Goal: Information Seeking & Learning: Learn about a topic

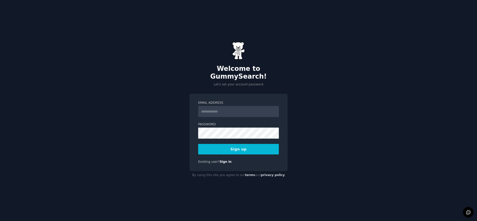
click at [215, 107] on input "Email Address" at bounding box center [238, 111] width 81 height 11
type input "**********"
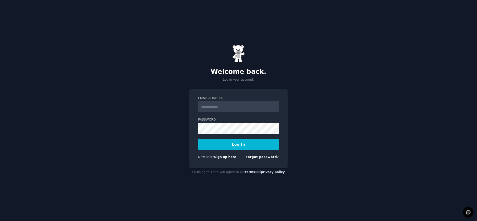
click at [219, 107] on input "Email Address" at bounding box center [238, 106] width 81 height 11
type input "**********"
click at [213, 142] on button "Log In" at bounding box center [238, 144] width 81 height 11
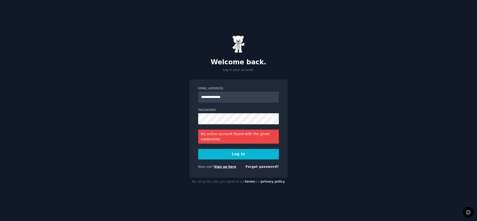
click at [223, 166] on link "Sign up here" at bounding box center [225, 167] width 22 height 4
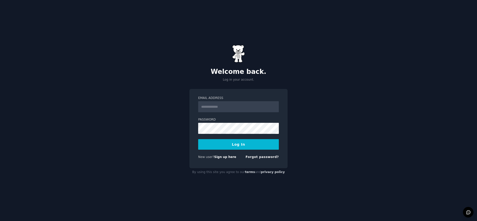
click at [213, 107] on input "Email Address" at bounding box center [238, 106] width 81 height 11
type input "**********"
click at [187, 128] on div "**********" at bounding box center [238, 110] width 477 height 221
click at [218, 145] on button "Log In" at bounding box center [238, 144] width 81 height 11
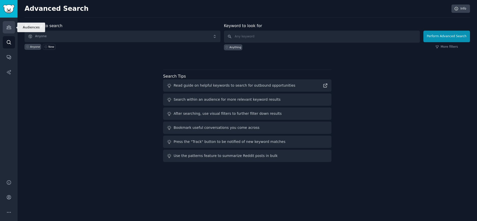
click at [10, 27] on icon "Sidebar" at bounding box center [9, 28] width 5 height 4
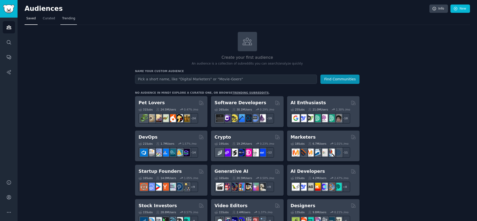
click at [65, 19] on span "Trending" at bounding box center [68, 18] width 13 height 5
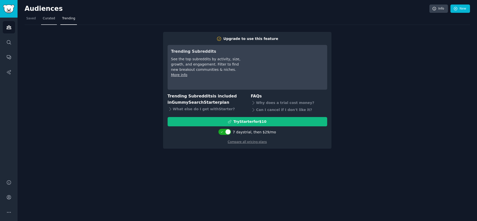
click at [49, 18] on span "Curated" at bounding box center [49, 18] width 12 height 5
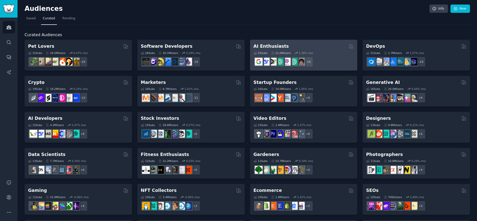
click at [268, 47] on h2 "AI Enthusiasts" at bounding box center [271, 46] width 35 height 6
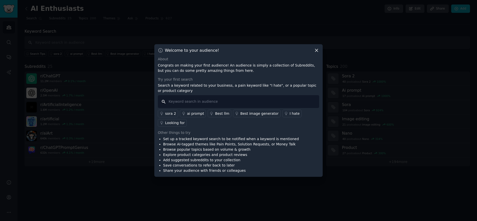
click at [182, 102] on input "text" at bounding box center [238, 101] width 161 height 13
type input "AI tools"
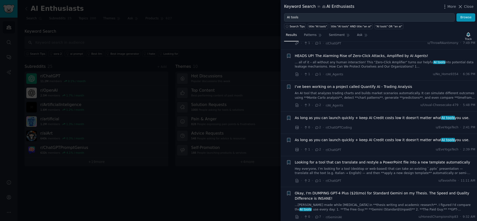
scroll to position [75, 0]
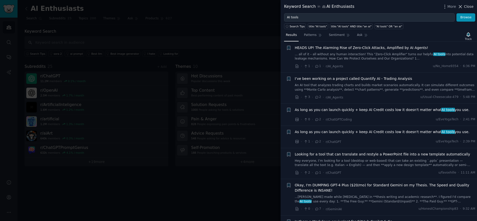
click at [461, 6] on icon at bounding box center [461, 6] width 3 height 3
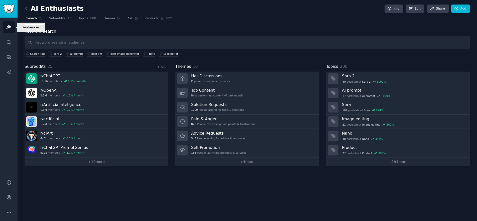
click at [8, 27] on icon "Sidebar" at bounding box center [9, 28] width 5 height 4
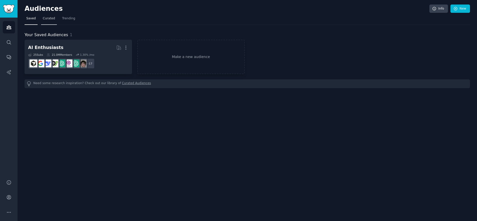
click at [48, 17] on span "Curated" at bounding box center [49, 18] width 12 height 5
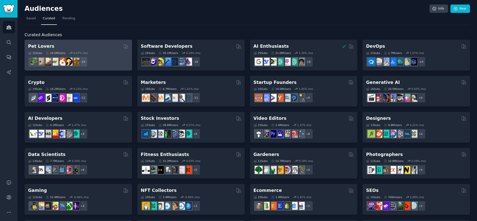
click at [39, 47] on h2 "Pet Lovers" at bounding box center [41, 46] width 26 height 6
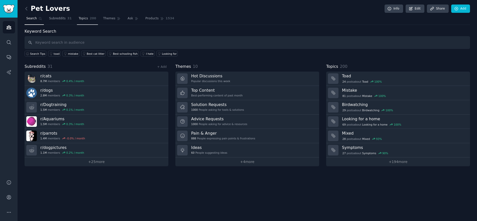
click at [79, 18] on span "Topics" at bounding box center [83, 18] width 9 height 5
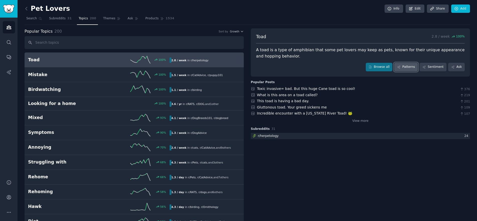
click at [410, 66] on link "Patterns" at bounding box center [406, 67] width 24 height 9
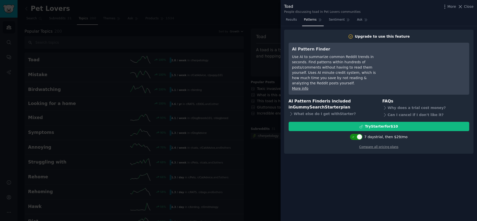
click at [362, 134] on div at bounding box center [360, 137] width 6 height 6
click at [356, 134] on div at bounding box center [354, 137] width 6 height 6
checkbox input "true"
click at [467, 7] on span "Close" at bounding box center [469, 6] width 10 height 5
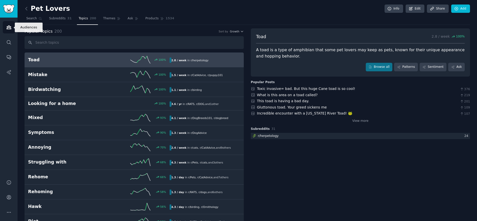
click at [9, 26] on icon "Sidebar" at bounding box center [8, 27] width 5 height 5
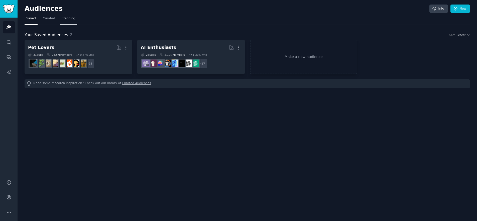
click at [67, 19] on span "Trending" at bounding box center [68, 18] width 13 height 5
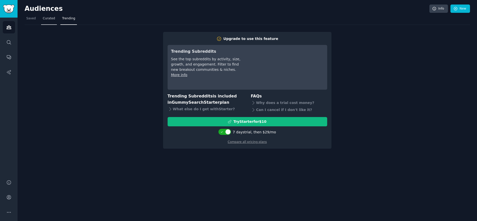
click at [48, 19] on span "Curated" at bounding box center [49, 18] width 12 height 5
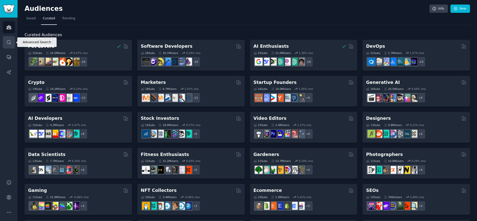
click at [9, 43] on icon "Sidebar" at bounding box center [8, 42] width 5 height 5
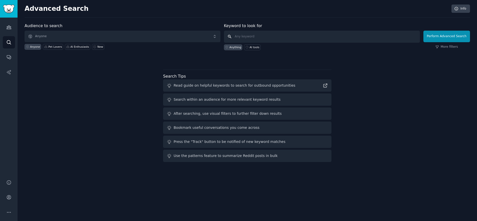
click at [247, 37] on input "text" at bounding box center [322, 37] width 196 height 12
type input "dog food"
click at [442, 38] on button "Perform Advanced Search" at bounding box center [447, 37] width 47 height 12
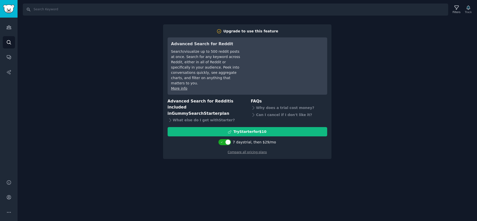
click at [375, 59] on div "Search Filters Track Upgrade to use this feature Advanced Search for Reddit Sea…" at bounding box center [248, 110] width 460 height 221
click at [60, 23] on div "Search Filters Track Upgrade to use this feature Advanced Search for Reddit Sea…" at bounding box center [248, 110] width 460 height 221
click at [9, 27] on icon "Sidebar" at bounding box center [9, 28] width 5 height 4
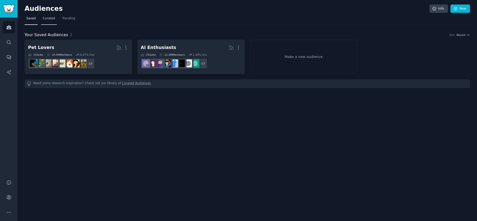
click at [50, 18] on span "Curated" at bounding box center [49, 18] width 12 height 5
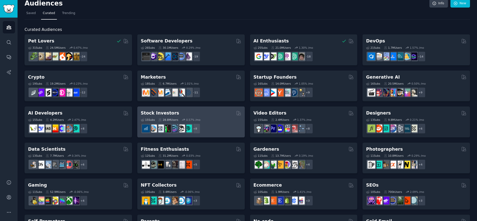
scroll to position [5, 0]
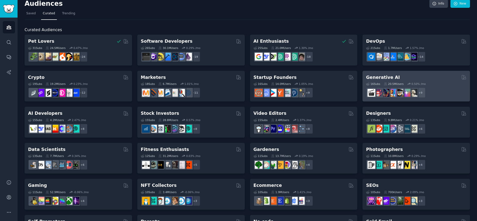
click at [399, 79] on div "Generative AI" at bounding box center [416, 77] width 101 height 6
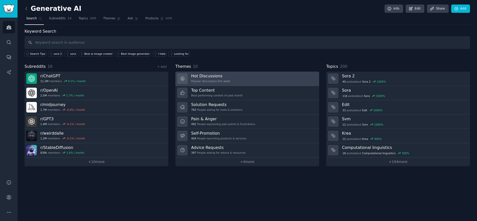
click at [226, 80] on link "Hot Discussions Popular discussions this week" at bounding box center [247, 78] width 144 height 14
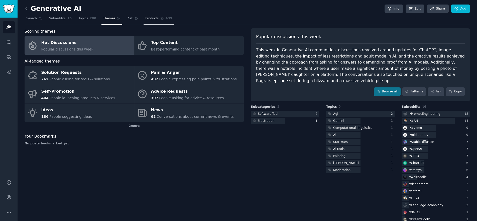
click at [145, 19] on span "Products" at bounding box center [151, 18] width 13 height 5
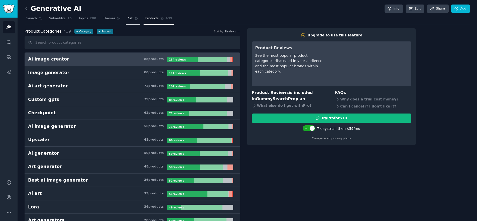
click at [128, 19] on span "Ask" at bounding box center [131, 18] width 6 height 5
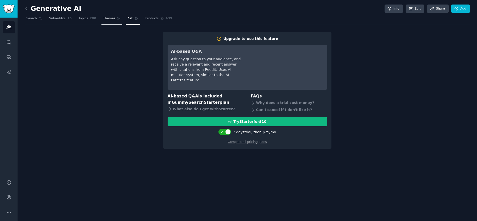
click at [105, 18] on span "Themes" at bounding box center [109, 18] width 12 height 5
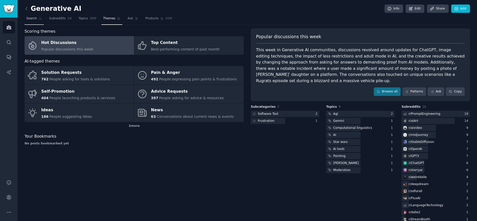
click at [31, 18] on span "Search" at bounding box center [31, 18] width 11 height 5
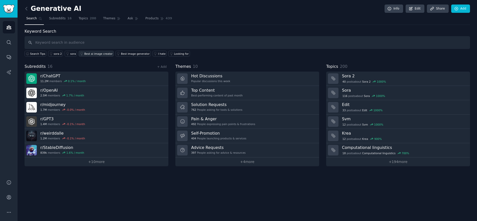
click at [88, 54] on div "Best ai image creator" at bounding box center [98, 54] width 28 height 4
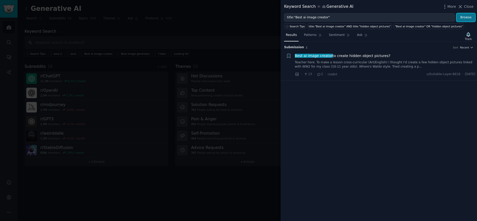
click at [471, 18] on button "Browse" at bounding box center [466, 17] width 19 height 9
click at [338, 56] on span "Best ai image creator to create hidden object pictures?" at bounding box center [343, 55] width 96 height 5
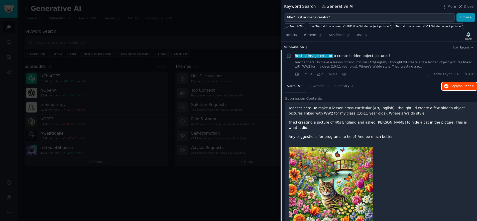
click at [458, 87] on span "Reply on Reddit" at bounding box center [462, 86] width 23 height 5
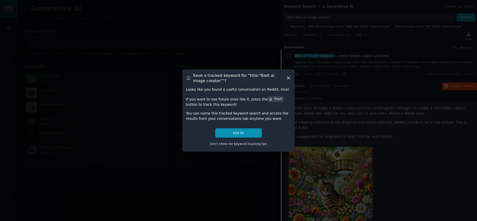
click at [289, 78] on icon at bounding box center [288, 77] width 5 height 5
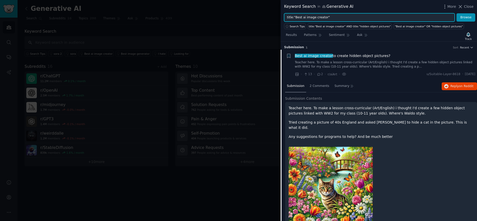
drag, startPoint x: 323, startPoint y: 18, endPoint x: 295, endPoint y: 17, distance: 28.3
click at [295, 17] on input "title:"Best ai image creator"" at bounding box center [369, 17] width 171 height 9
type input "title:"bathrooms""
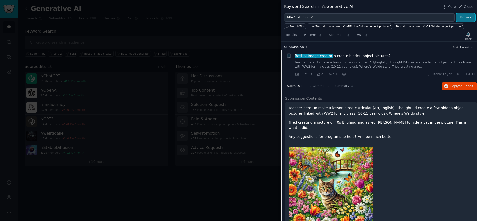
click at [465, 17] on button "Browse" at bounding box center [466, 17] width 19 height 9
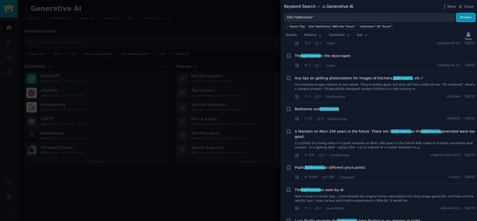
scroll to position [100, 0]
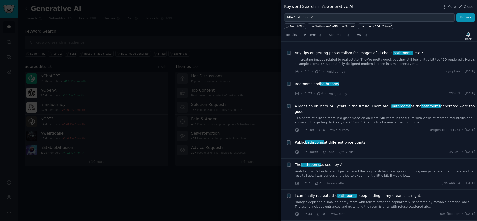
click at [316, 85] on span "Bedrooms and bathrooms" at bounding box center [317, 83] width 44 height 5
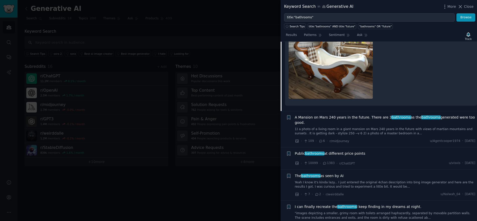
scroll to position [312, 0]
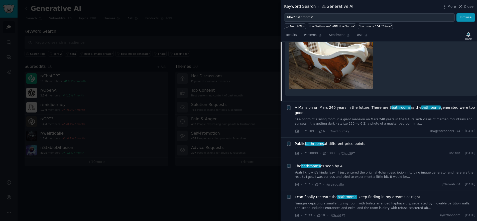
click at [332, 141] on span "Public bathrooms at different price points" at bounding box center [330, 143] width 71 height 5
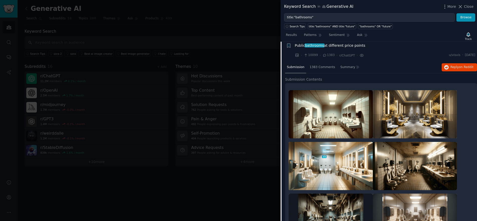
scroll to position [190, 0]
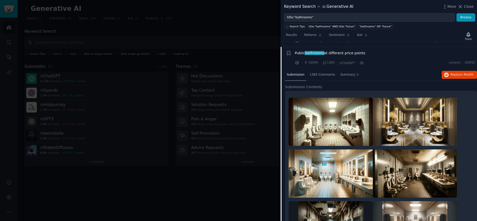
click at [328, 107] on img at bounding box center [331, 122] width 84 height 48
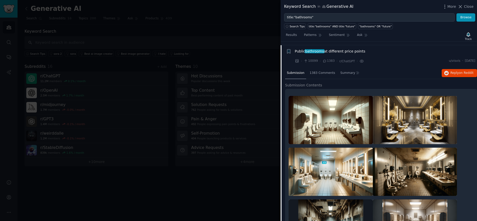
scroll to position [164, 0]
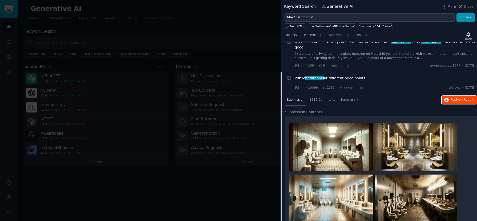
click at [455, 98] on span "Reply on Reddit" at bounding box center [462, 100] width 23 height 5
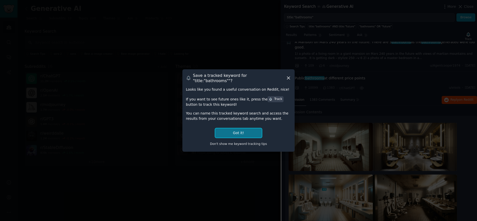
click at [245, 131] on button "Got it!" at bounding box center [238, 132] width 47 height 9
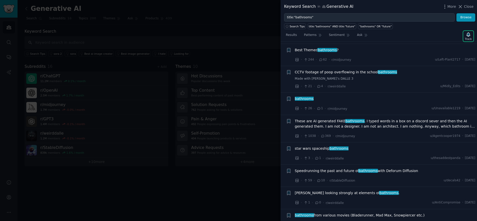
scroll to position [784, 0]
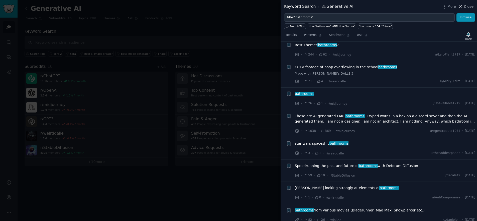
click at [467, 7] on span "Close" at bounding box center [469, 6] width 10 height 5
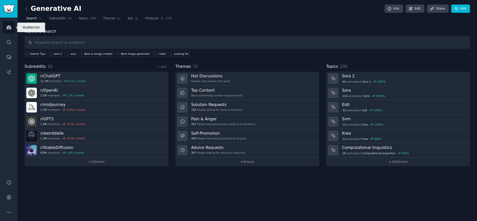
click at [10, 28] on icon "Sidebar" at bounding box center [9, 28] width 5 height 4
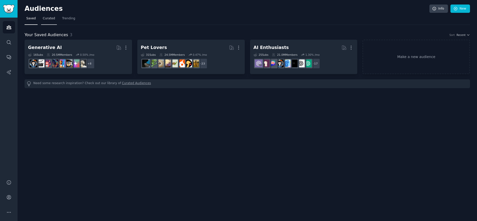
click at [47, 18] on span "Curated" at bounding box center [49, 18] width 12 height 5
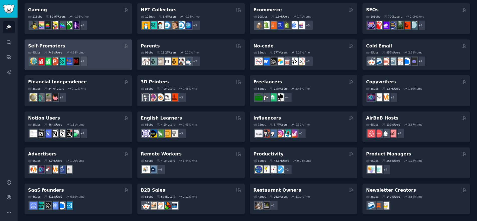
scroll to position [180, 0]
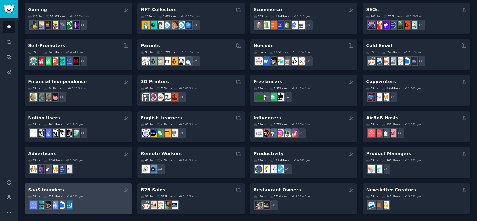
click at [89, 191] on div "SaaS founders" at bounding box center [78, 190] width 101 height 6
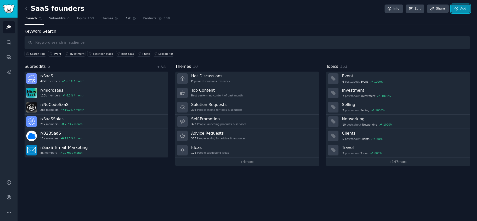
click at [464, 10] on link "Add" at bounding box center [460, 9] width 19 height 9
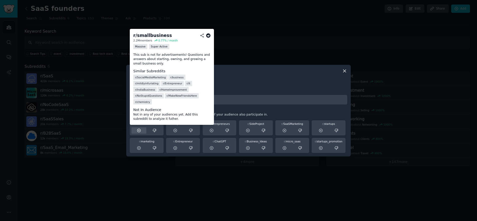
click at [137, 129] on icon at bounding box center [138, 130] width 3 height 3
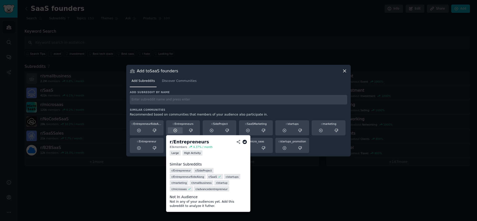
click at [174, 130] on icon at bounding box center [175, 130] width 5 height 5
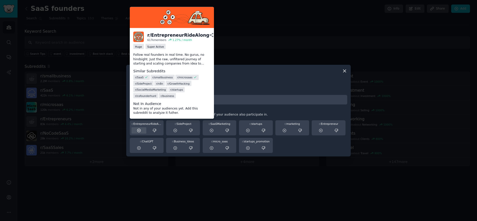
click at [139, 130] on icon at bounding box center [138, 130] width 3 height 3
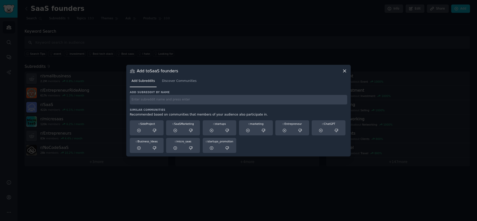
click at [146, 98] on input "text" at bounding box center [239, 100] width 218 height 10
type input "sideproject"
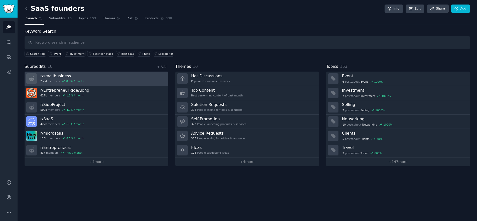
click at [85, 80] on link "r/ smallbusiness 2.2M members 0.8 % / month" at bounding box center [97, 78] width 144 height 14
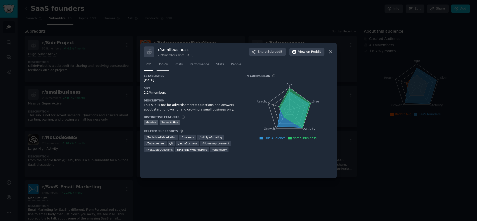
click at [162, 63] on span "Topics" at bounding box center [162, 64] width 9 height 5
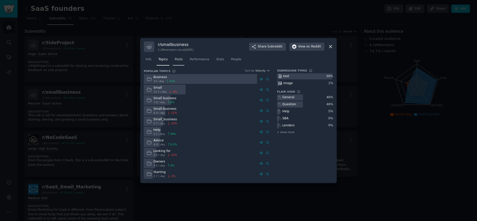
click at [177, 59] on span "Posts" at bounding box center [179, 59] width 8 height 5
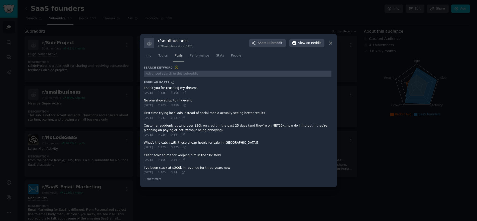
click at [172, 167] on span at bounding box center [238, 170] width 188 height 12
click at [146, 177] on span "+ show more" at bounding box center [153, 179] width 18 height 4
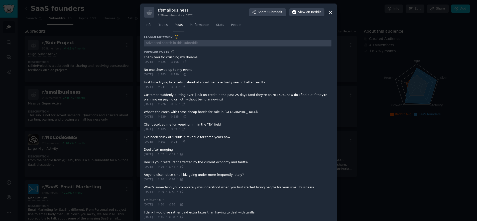
click at [162, 162] on span at bounding box center [238, 164] width 188 height 12
click at [153, 168] on span "Sat 10/11/2025" at bounding box center [148, 167] width 9 height 4
click at [178, 163] on span at bounding box center [238, 164] width 188 height 12
click at [194, 25] on span "Performance" at bounding box center [200, 25] width 20 height 5
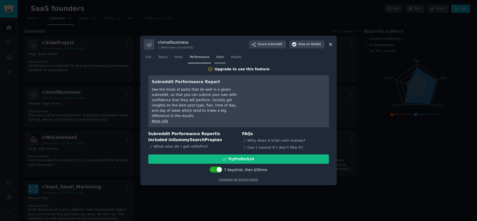
click at [217, 59] on span "Stats" at bounding box center [220, 57] width 8 height 5
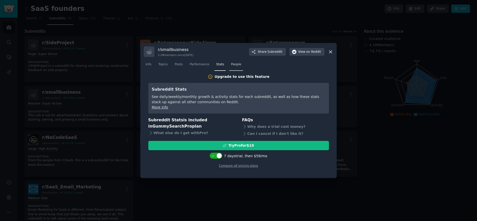
click at [232, 64] on span "People" at bounding box center [236, 64] width 10 height 5
click at [216, 64] on span "Stats" at bounding box center [220, 64] width 8 height 5
click at [176, 65] on span "Posts" at bounding box center [179, 64] width 8 height 5
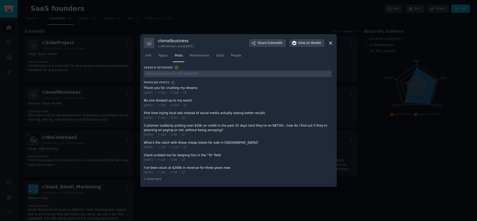
click at [164, 65] on h3 "Search Keyword" at bounding box center [161, 67] width 35 height 5
click at [161, 54] on span "Topics" at bounding box center [162, 55] width 9 height 5
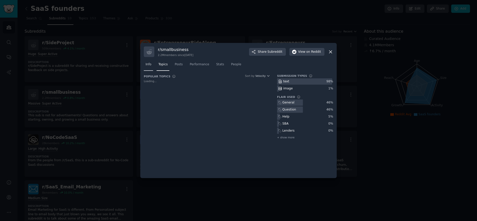
click at [149, 65] on span "Info" at bounding box center [149, 64] width 6 height 5
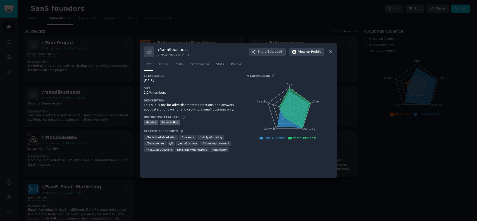
click at [193, 121] on div "Massive Super Active" at bounding box center [191, 123] width 95 height 6
click at [253, 75] on h3 "In Comparison" at bounding box center [258, 76] width 25 height 4
click at [231, 64] on span "People" at bounding box center [236, 64] width 10 height 5
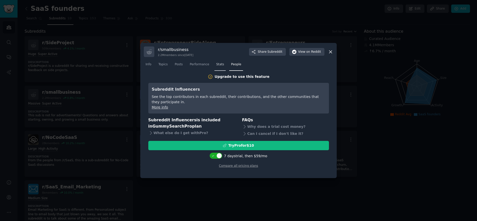
click at [216, 64] on span "Stats" at bounding box center [220, 64] width 8 height 5
click at [201, 64] on span "Performance" at bounding box center [200, 64] width 20 height 5
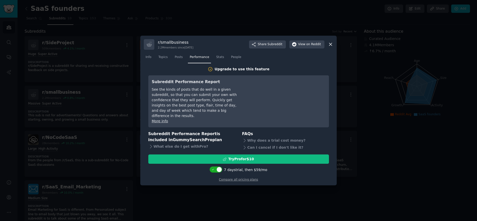
click at [330, 47] on icon at bounding box center [330, 44] width 5 height 5
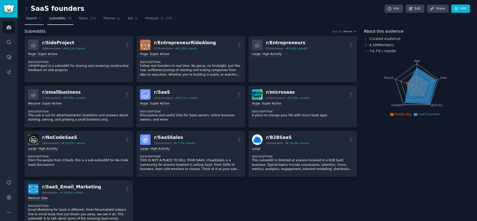
click at [27, 17] on span "Search" at bounding box center [31, 18] width 11 height 5
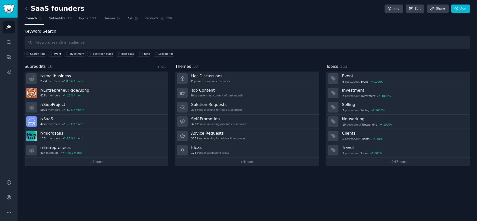
click at [56, 43] on input "text" at bounding box center [248, 42] width 446 height 13
type input "a"
type input "w"
type input "business workflows"
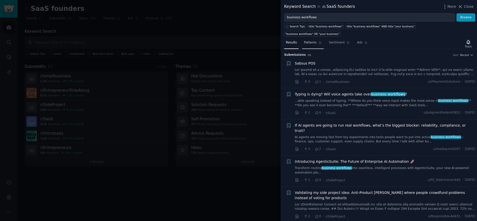
click at [312, 40] on span "Patterns" at bounding box center [310, 42] width 13 height 5
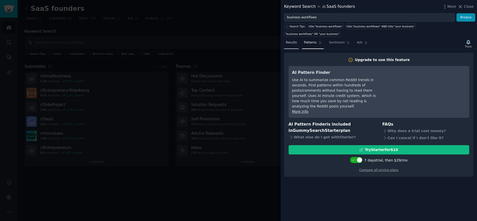
click at [292, 40] on span "Results" at bounding box center [291, 42] width 11 height 5
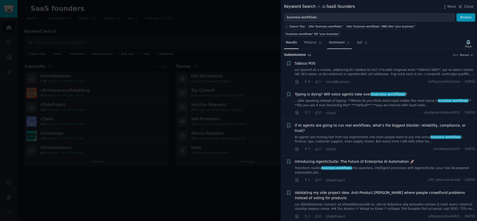
click at [333, 40] on span "Sentiment" at bounding box center [337, 42] width 16 height 5
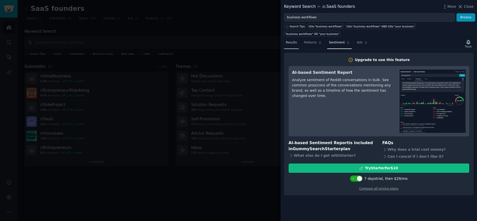
click at [292, 40] on span "Results" at bounding box center [291, 42] width 11 height 5
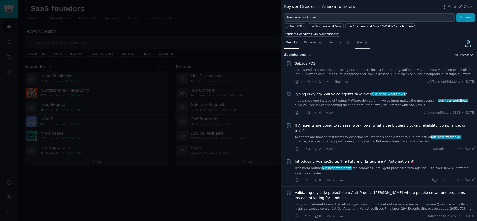
click at [357, 40] on span "Ask" at bounding box center [360, 42] width 6 height 5
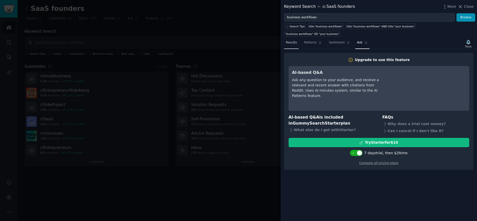
click at [291, 40] on span "Results" at bounding box center [291, 42] width 11 height 5
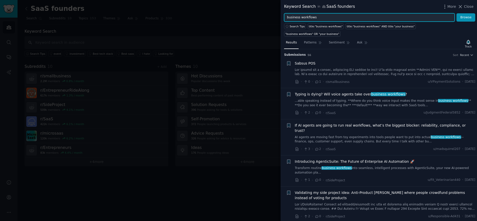
drag, startPoint x: 315, startPoint y: 17, endPoint x: 278, endPoint y: 18, distance: 36.6
click at [278, 18] on div "Keyword Search in SaaS founders More Close business workflows Browse Search Tip…" at bounding box center [238, 110] width 477 height 221
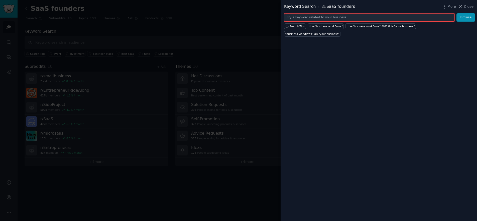
paste input "workflow automation"
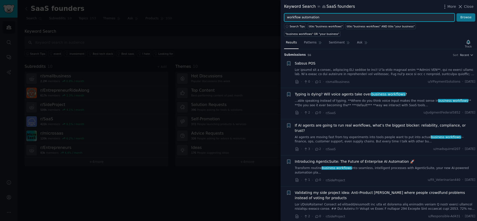
type input "workflow automation"
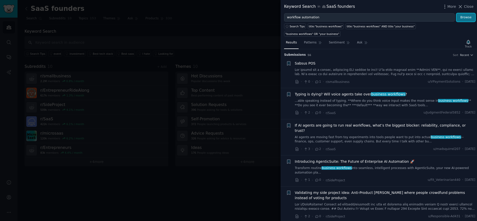
click at [469, 16] on button "Browse" at bounding box center [466, 17] width 19 height 9
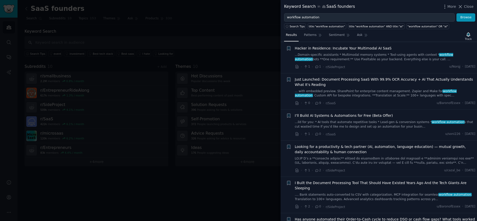
scroll to position [125, 0]
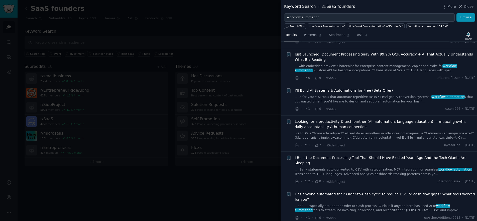
click at [329, 89] on div "I’ll Build AI Systems & Automations for Free (Beta Offer) ...ild for you: * AI …" at bounding box center [385, 96] width 181 height 16
click at [330, 88] on span "I’ll Build AI Systems & Automations for Free (Beta Offer)" at bounding box center [344, 90] width 98 height 5
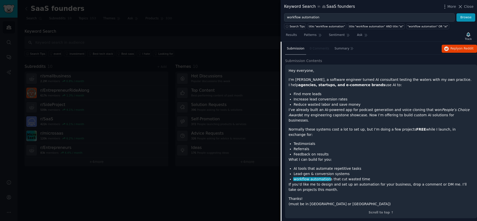
scroll to position [189, 0]
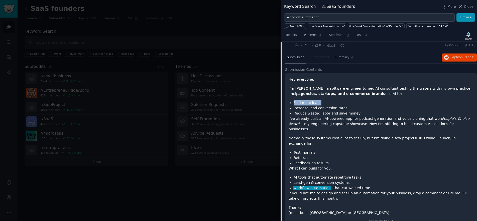
drag, startPoint x: 293, startPoint y: 98, endPoint x: 320, endPoint y: 98, distance: 27.3
click at [320, 100] on ul "Find more leads Increase lead conversion rates Reduce wasted labor and save mon…" at bounding box center [381, 108] width 185 height 16
click at [322, 100] on li "Find more leads" at bounding box center [384, 102] width 180 height 5
drag, startPoint x: 294, startPoint y: 137, endPoint x: 319, endPoint y: 137, distance: 24.6
click at [319, 150] on li "Testimonials" at bounding box center [384, 152] width 180 height 5
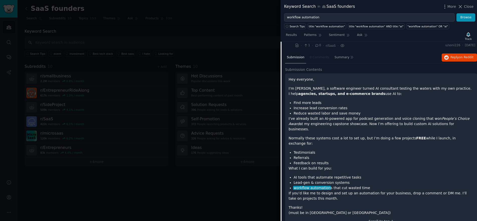
click at [312, 155] on li "Referrals" at bounding box center [384, 157] width 180 height 5
drag, startPoint x: 294, startPoint y: 143, endPoint x: 308, endPoint y: 143, distance: 14.5
click at [308, 155] on li "Referrals" at bounding box center [384, 157] width 180 height 5
click at [310, 155] on li "Referrals" at bounding box center [384, 157] width 180 height 5
drag, startPoint x: 294, startPoint y: 148, endPoint x: 325, endPoint y: 148, distance: 31.3
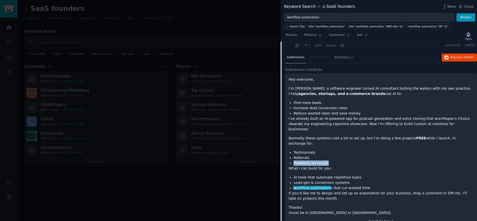
click at [325, 160] on li "Feedback on results" at bounding box center [384, 162] width 180 height 5
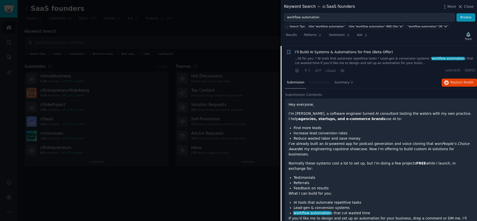
scroll to position [139, 0]
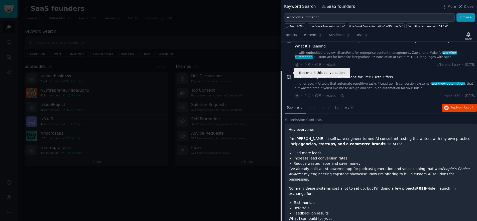
click at [290, 75] on icon "button" at bounding box center [288, 77] width 3 height 4
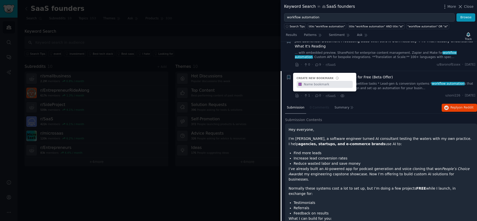
click at [312, 81] on input "text" at bounding box center [328, 84] width 50 height 7
click at [313, 102] on nav "Submission 0 Comments Summary" at bounding box center [320, 108] width 70 height 12
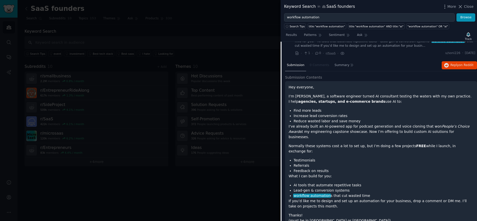
scroll to position [189, 0]
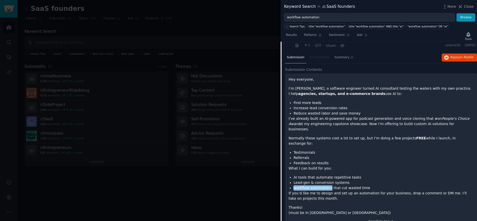
drag, startPoint x: 328, startPoint y: 174, endPoint x: 296, endPoint y: 173, distance: 32.8
click at [292, 174] on ul "AI tools that automate repetitive tasks Lead-gen & conversion systems workflow …" at bounding box center [381, 182] width 185 height 16
copy li "workflow automation s"
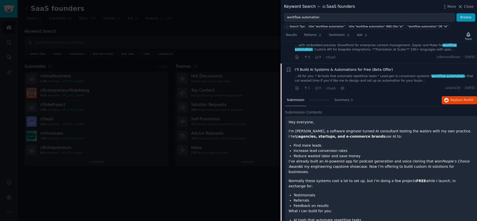
scroll to position [114, 0]
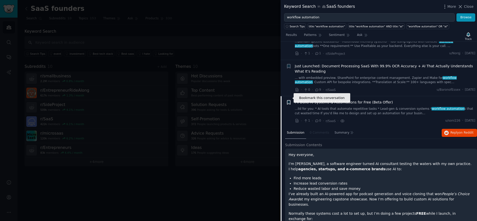
click at [289, 100] on icon "button" at bounding box center [288, 102] width 3 height 4
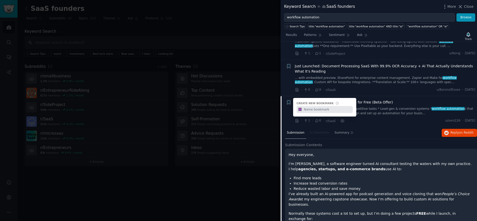
click at [310, 107] on input "text" at bounding box center [328, 109] width 50 height 7
click at [308, 106] on input "text" at bounding box center [328, 109] width 50 height 7
type input "workflow automations"
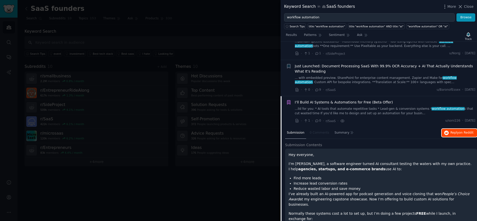
click at [454, 130] on span "Reply on Reddit" at bounding box center [462, 132] width 23 height 5
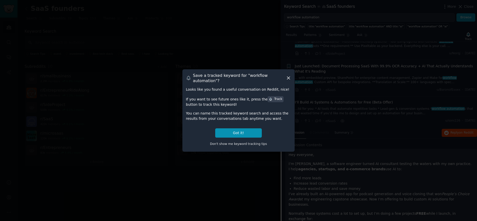
click at [289, 78] on icon at bounding box center [288, 78] width 3 height 3
